Goal: Task Accomplishment & Management: Manage account settings

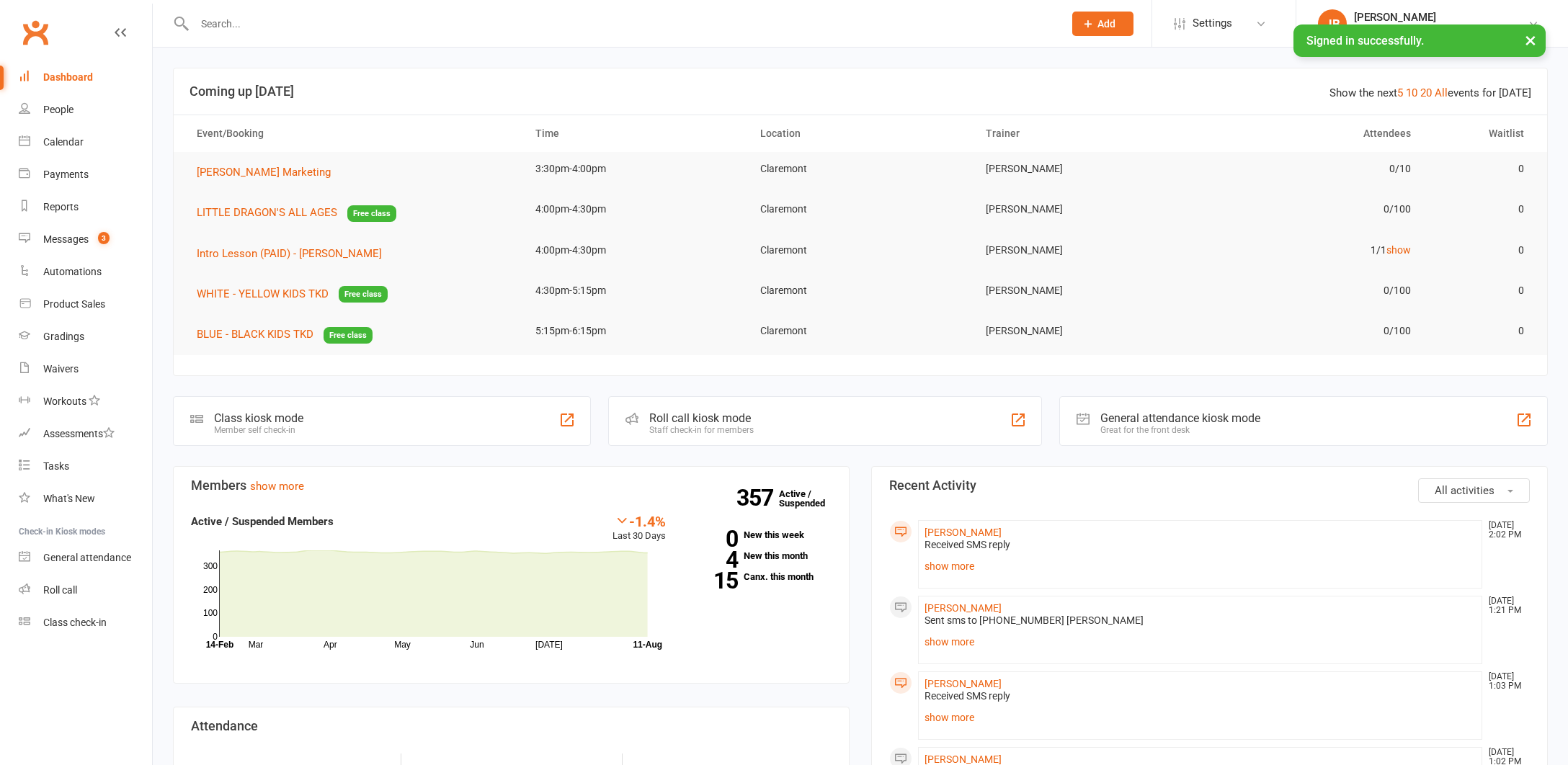
click at [34, 32] on link "Clubworx" at bounding box center [35, 32] width 36 height 36
click at [67, 241] on div "Messages" at bounding box center [66, 239] width 45 height 12
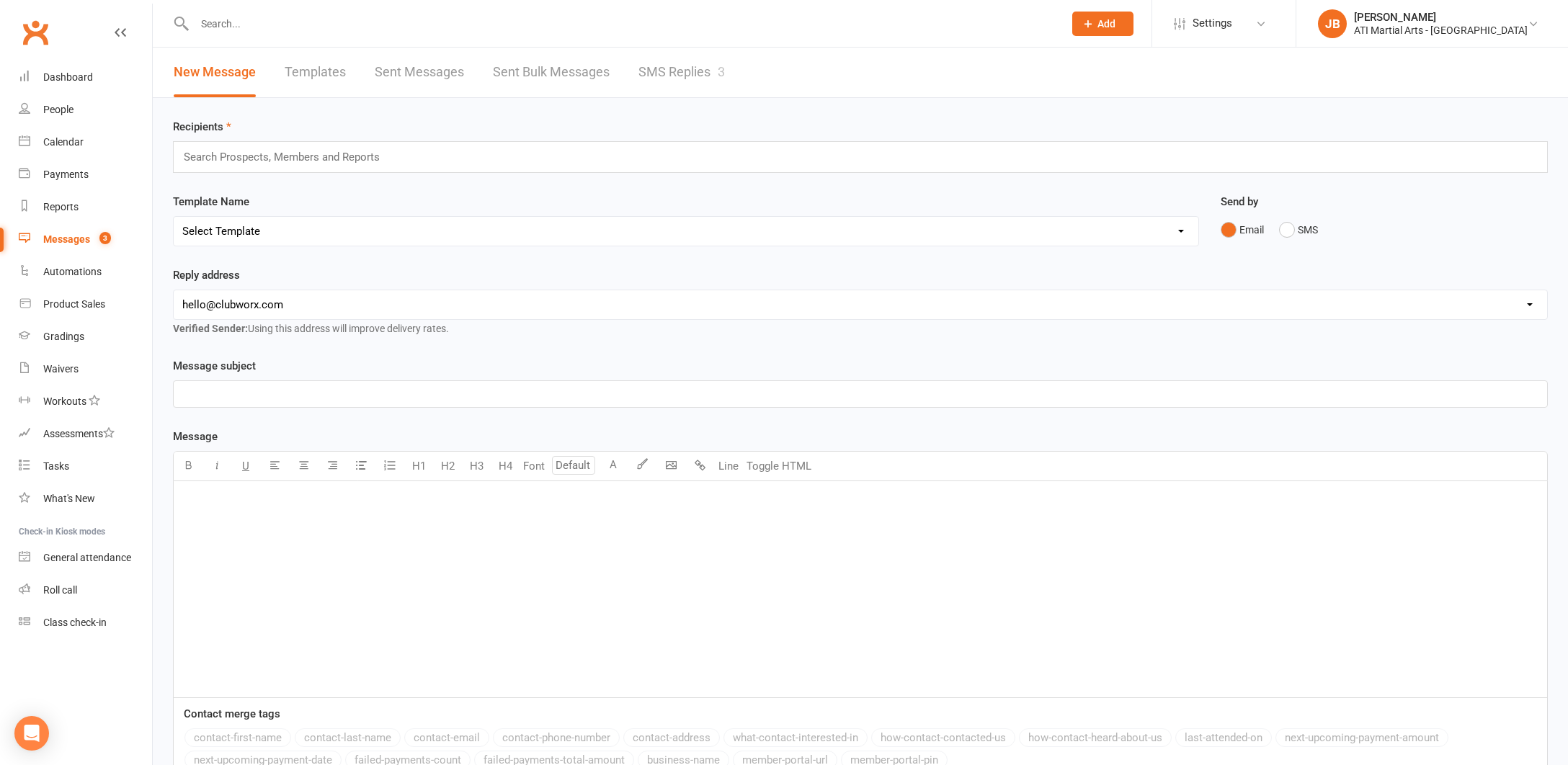
click at [654, 71] on link "SMS Replies 3" at bounding box center [682, 72] width 87 height 50
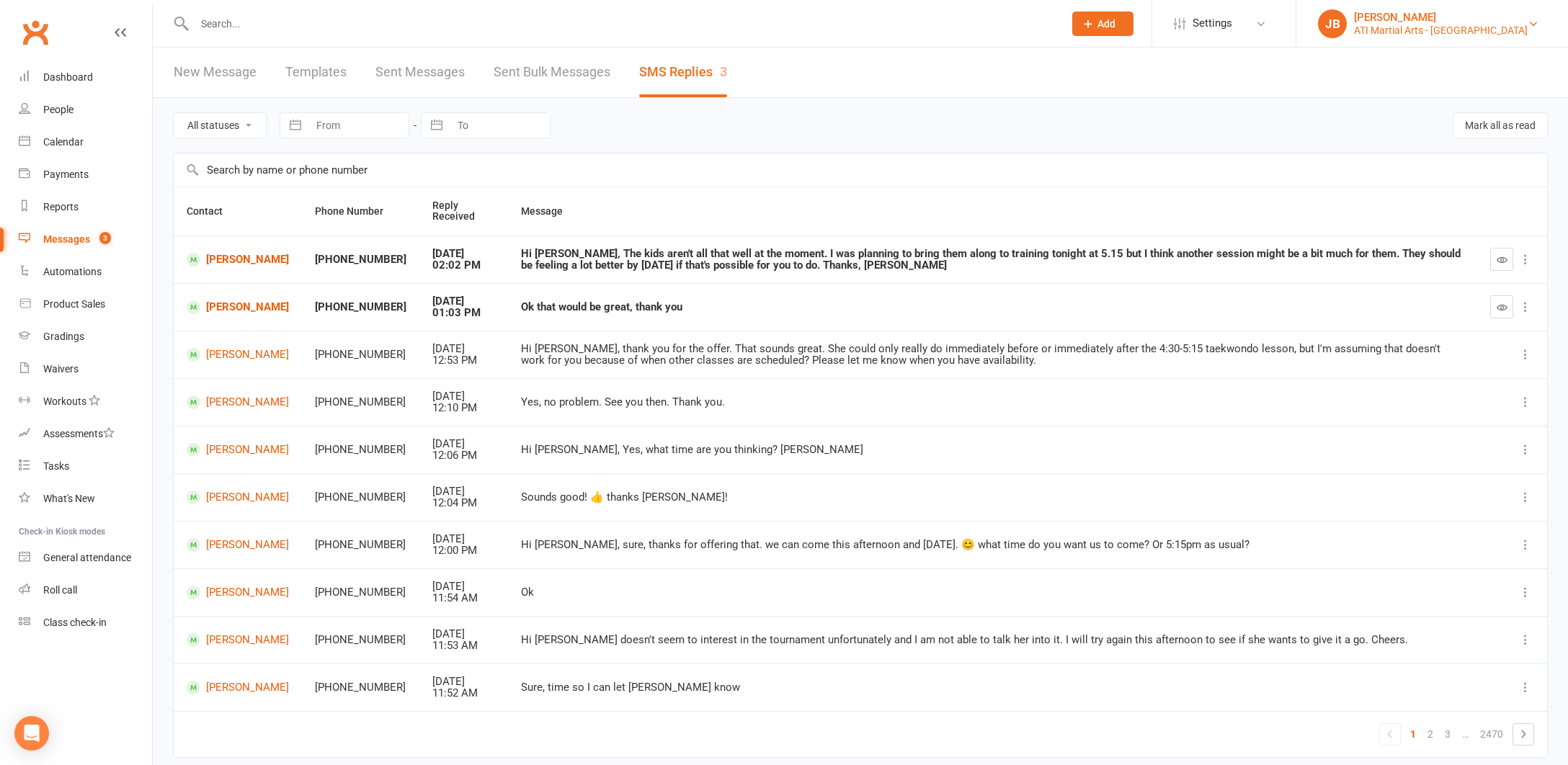
drag, startPoint x: 1531, startPoint y: 21, endPoint x: 1526, endPoint y: 28, distance: 8.6
click at [1531, 21] on icon at bounding box center [1534, 24] width 12 height 12
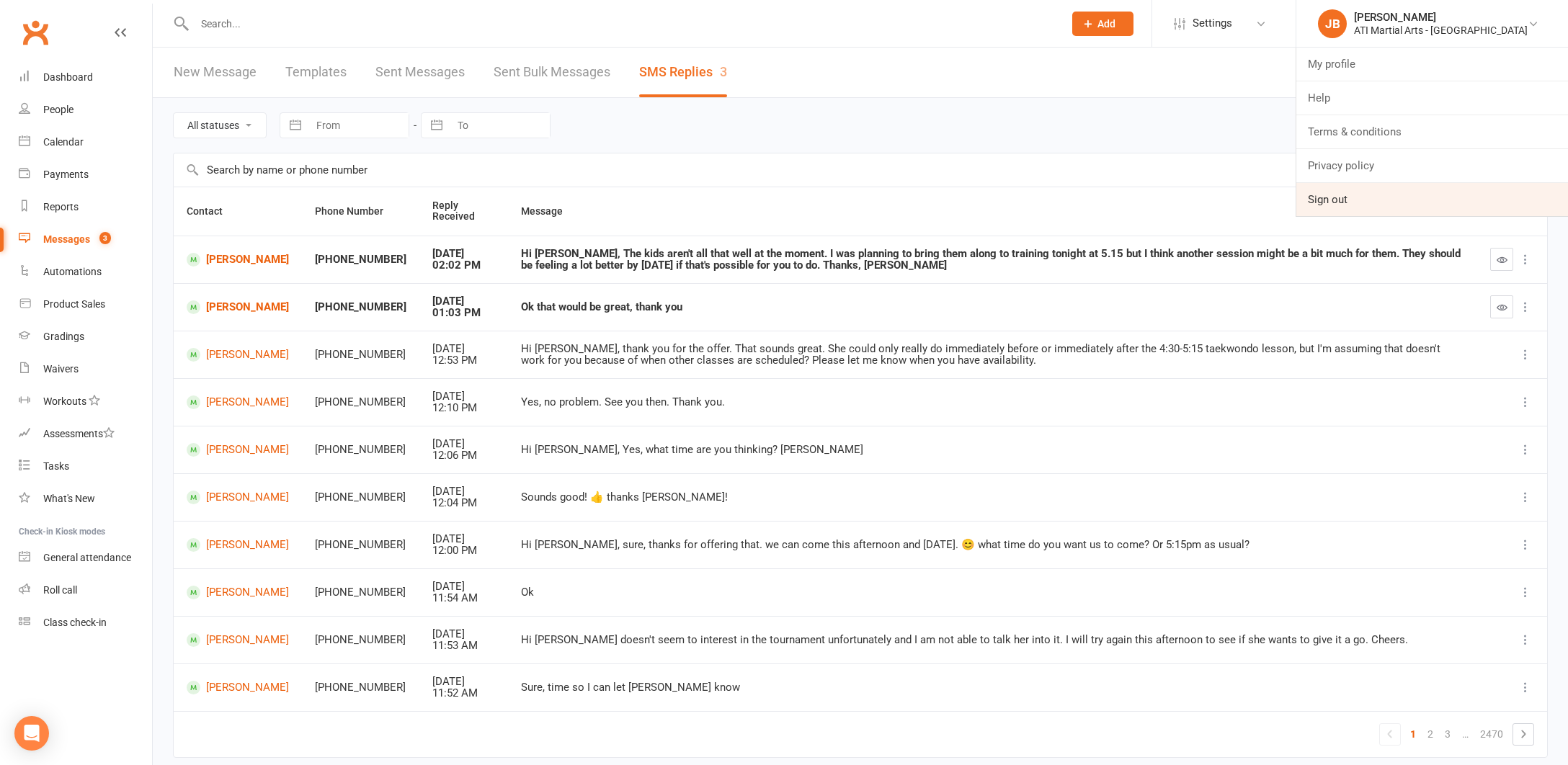
click at [1403, 203] on link "Sign out" at bounding box center [1432, 199] width 272 height 33
